Goal: Task Accomplishment & Management: Manage account settings

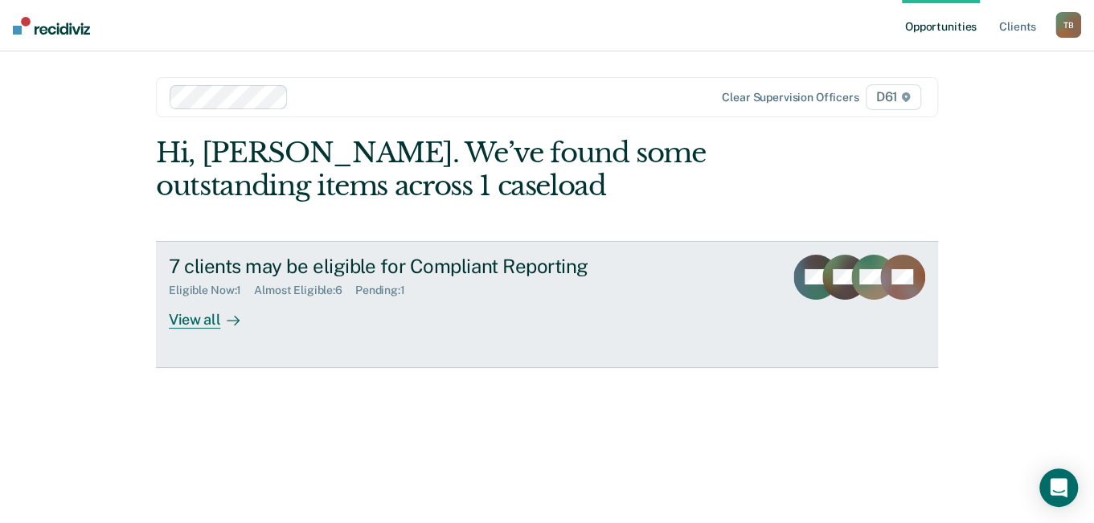
click at [174, 319] on div "View all" at bounding box center [214, 312] width 90 height 31
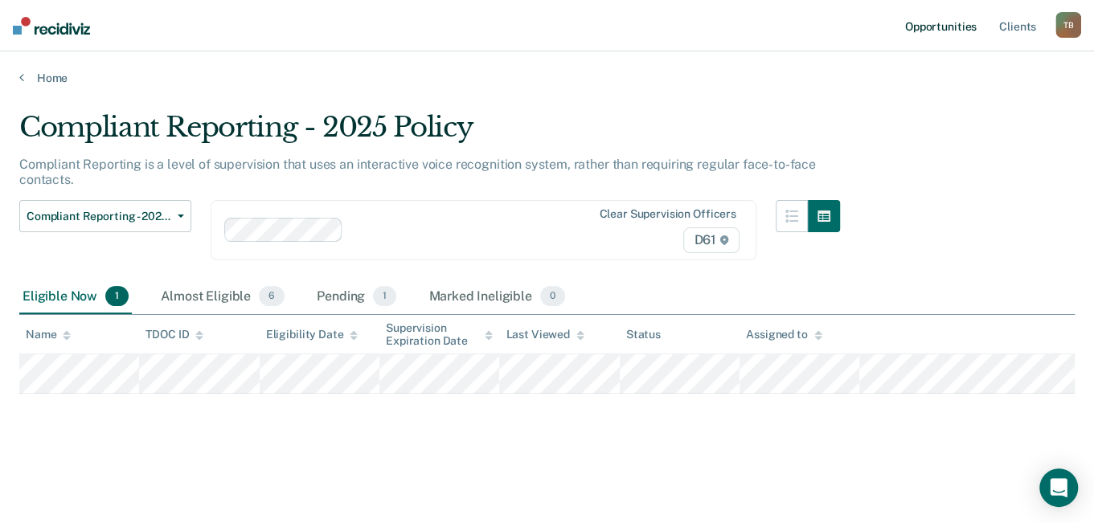
click at [926, 25] on link "Opportunities" at bounding box center [941, 25] width 78 height 51
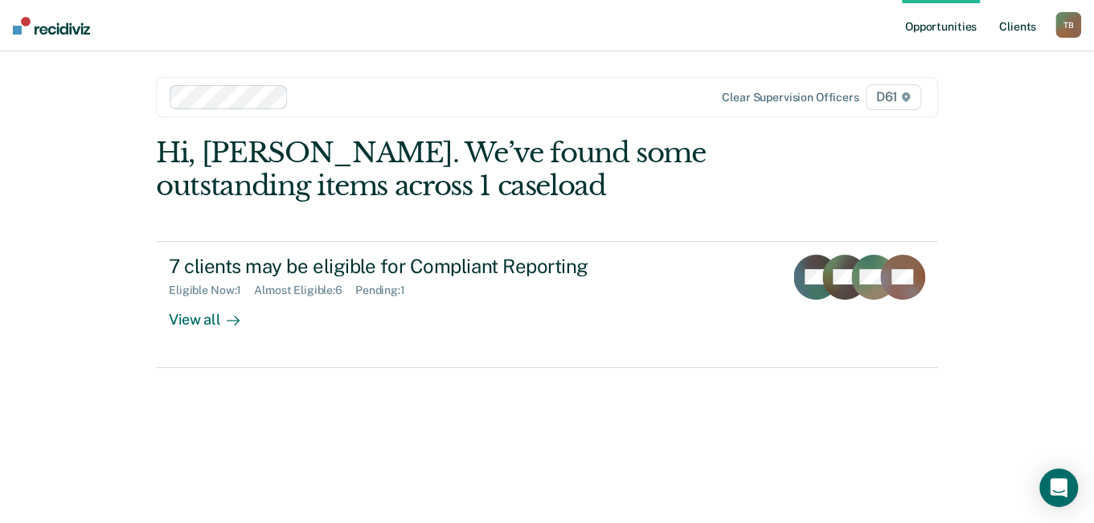
click at [998, 23] on link "Client s" at bounding box center [1017, 25] width 43 height 51
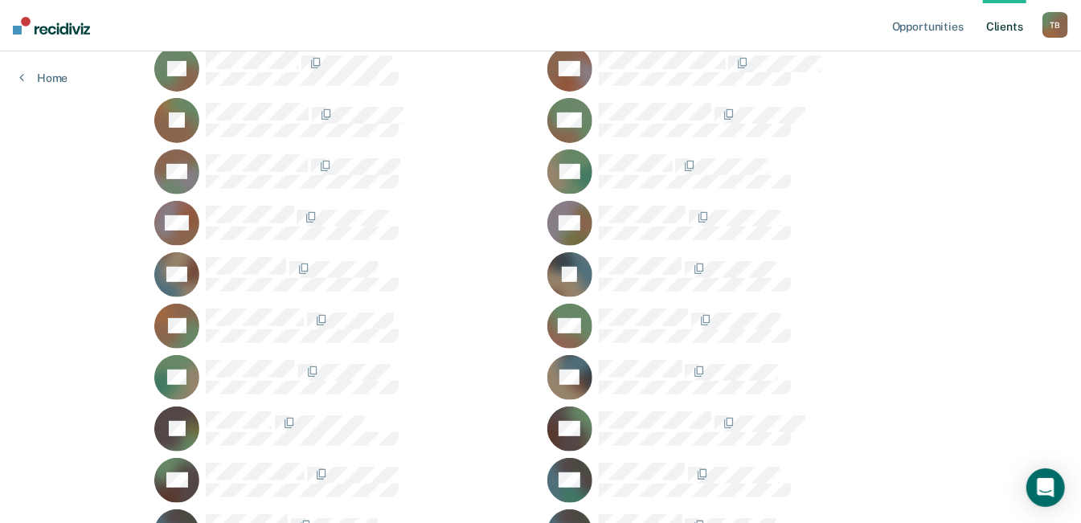
scroll to position [321, 0]
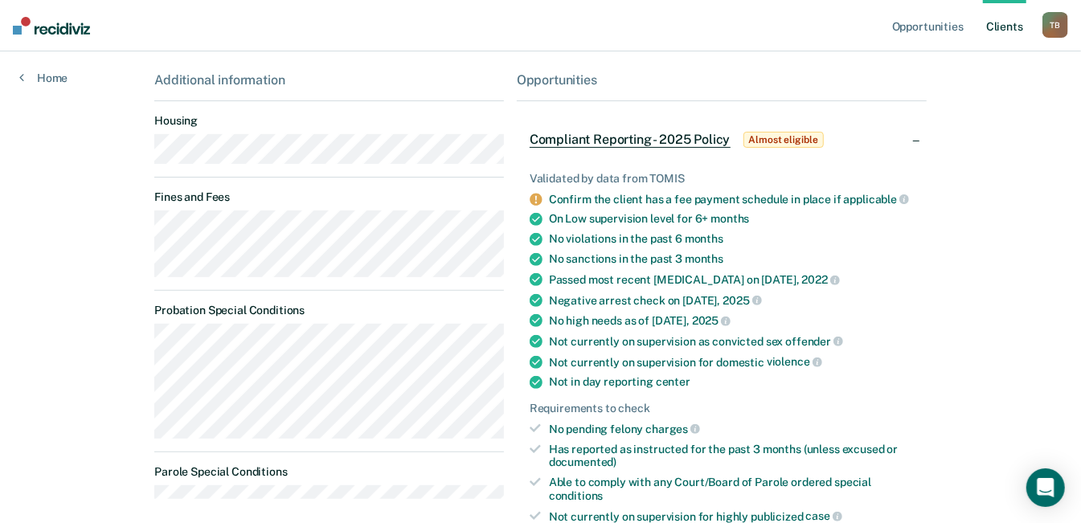
scroll to position [161, 0]
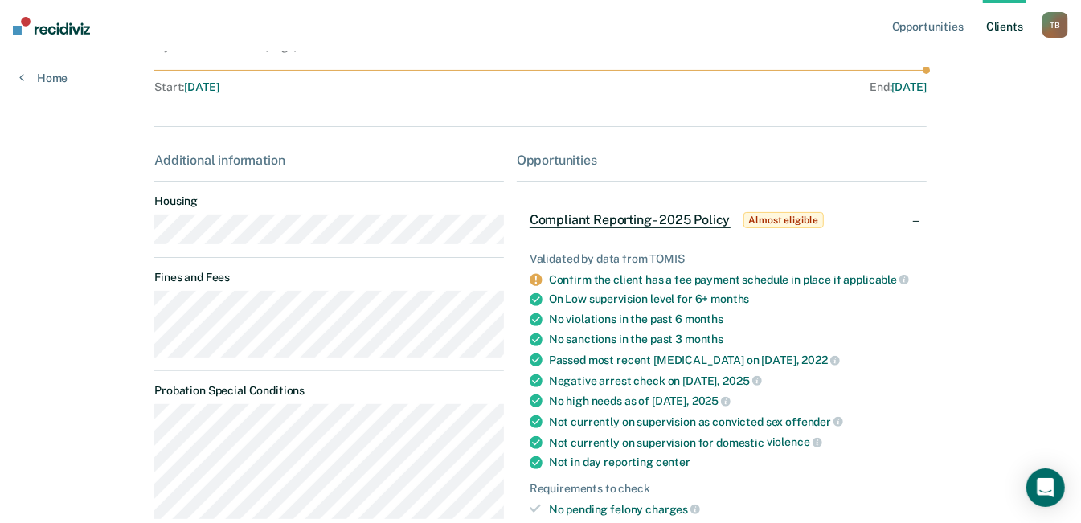
click at [1059, 27] on div "T B" at bounding box center [1055, 25] width 26 height 26
click at [927, 31] on link "Opportunities" at bounding box center [928, 25] width 78 height 51
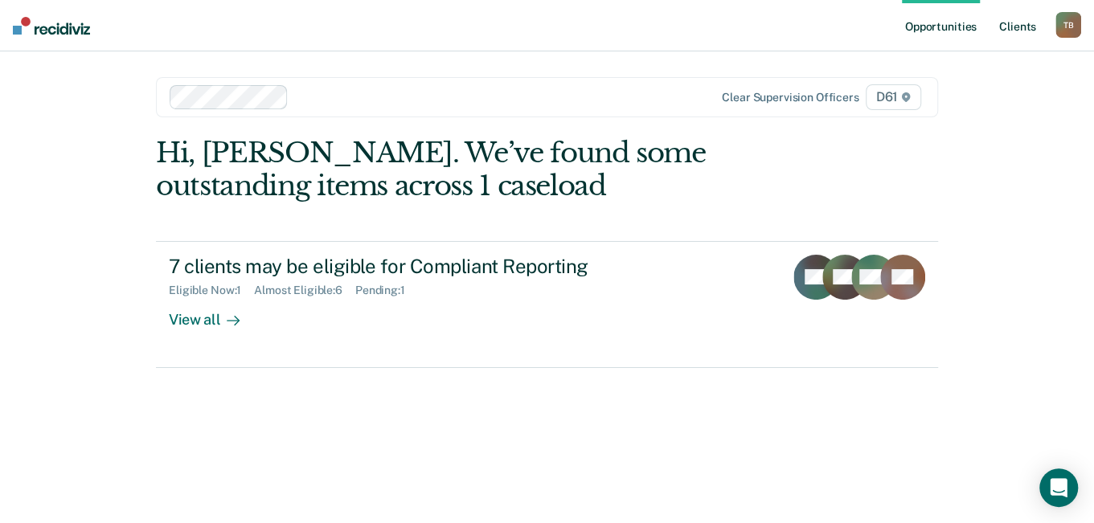
click at [1030, 27] on link "Client s" at bounding box center [1017, 25] width 43 height 51
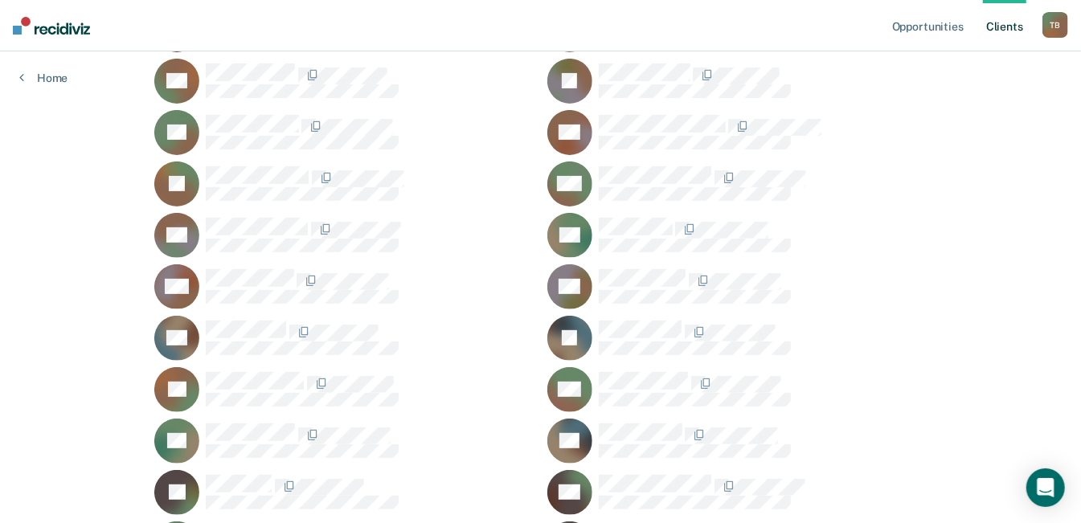
scroll to position [241, 0]
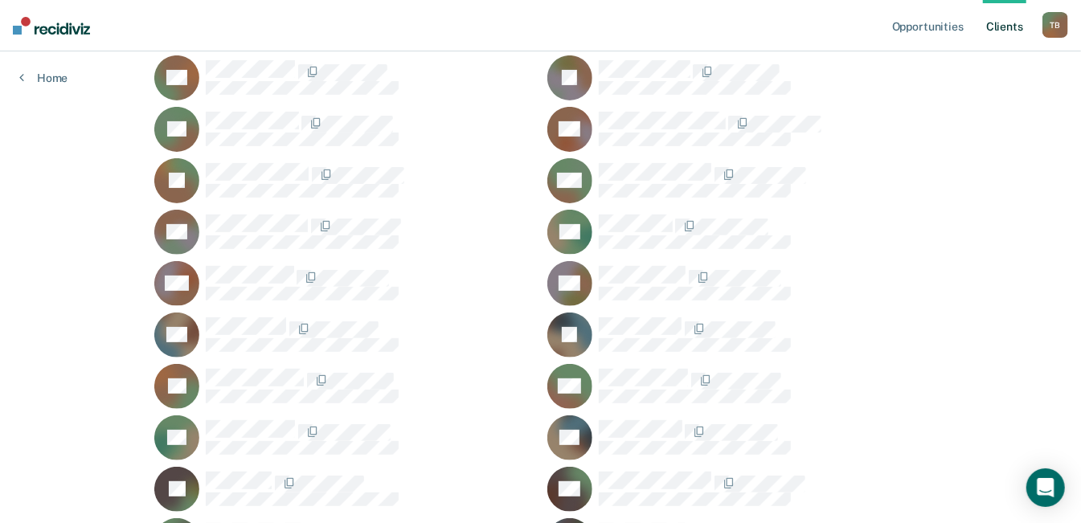
click at [575, 217] on rect at bounding box center [569, 232] width 45 height 45
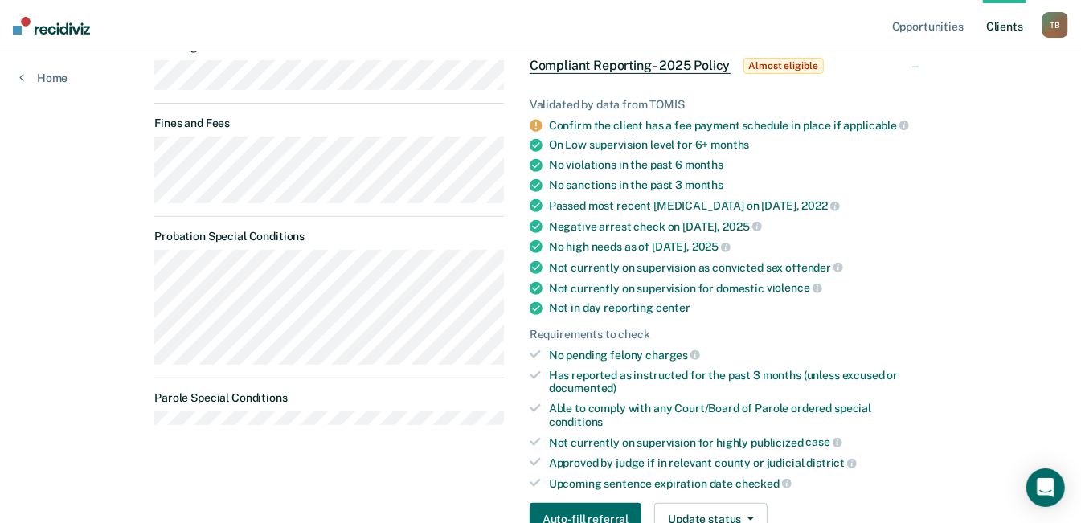
scroll to position [420, 0]
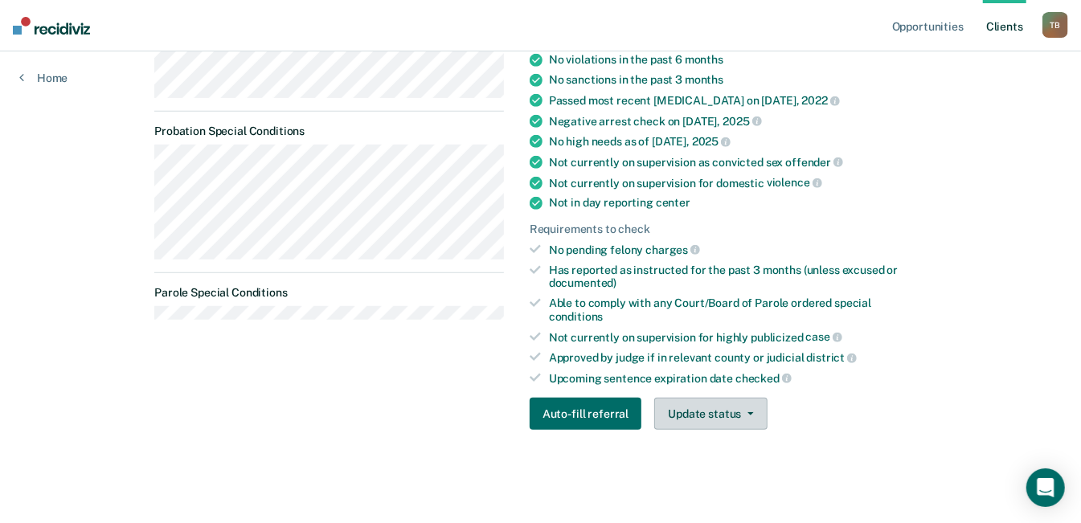
click at [696, 405] on button "Update status" at bounding box center [710, 414] width 113 height 32
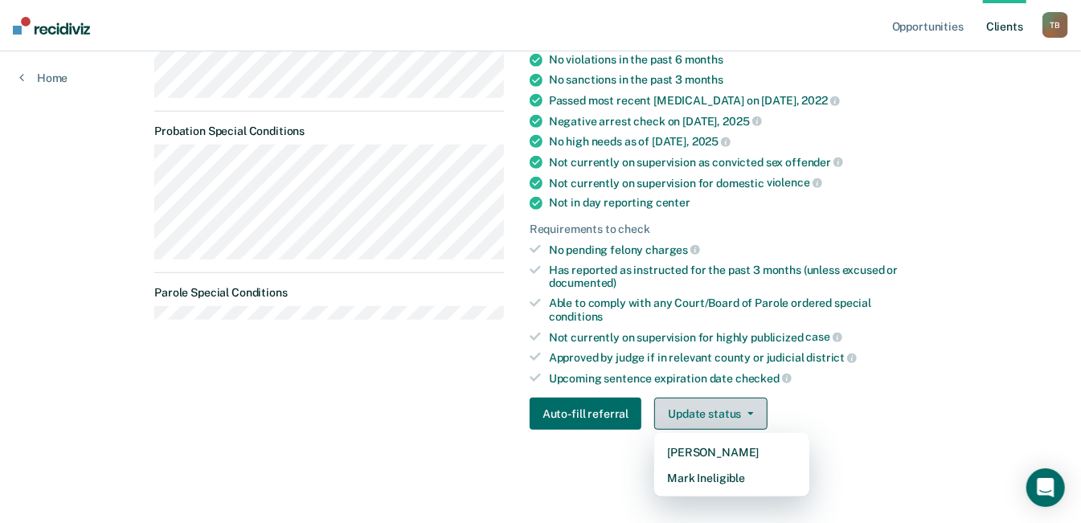
click at [696, 405] on button "Update status" at bounding box center [710, 414] width 113 height 32
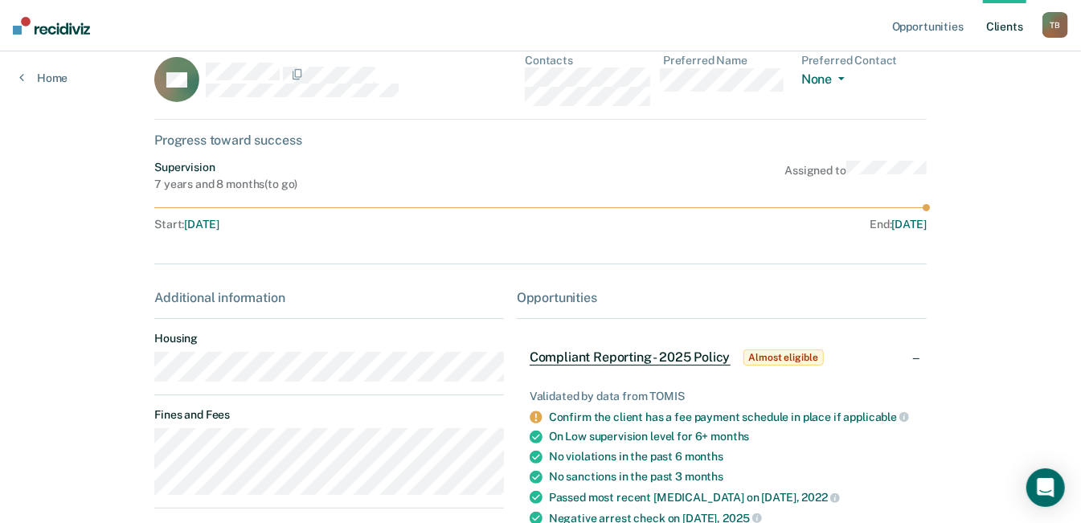
scroll to position [0, 0]
